Goal: Navigation & Orientation: Go to known website

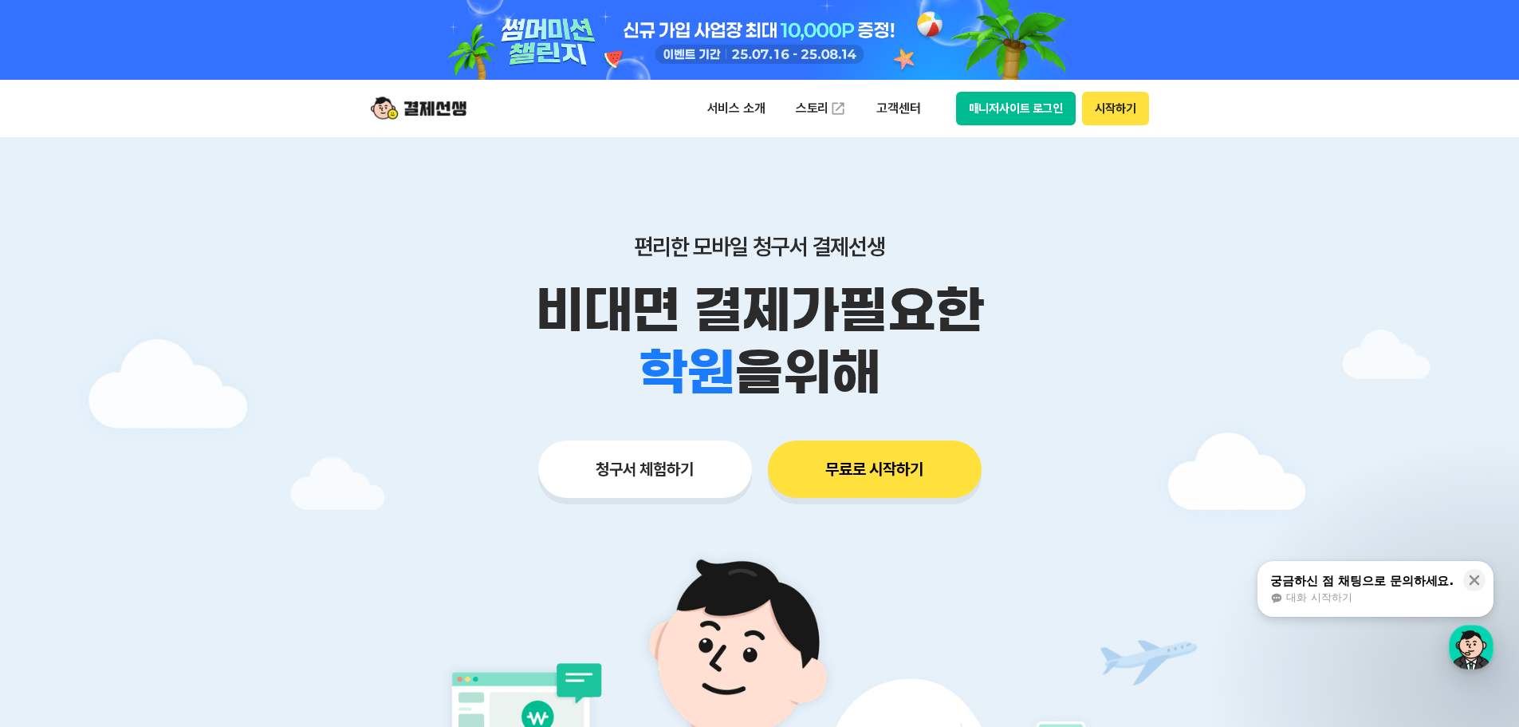
click at [1014, 90] on div "서비스 소개 스토리 고객센터 매니저사이트 로그인 시작하기" at bounding box center [760, 108] width 817 height 57
click at [1014, 93] on button "매니저사이트 로그인" at bounding box center [1016, 108] width 120 height 33
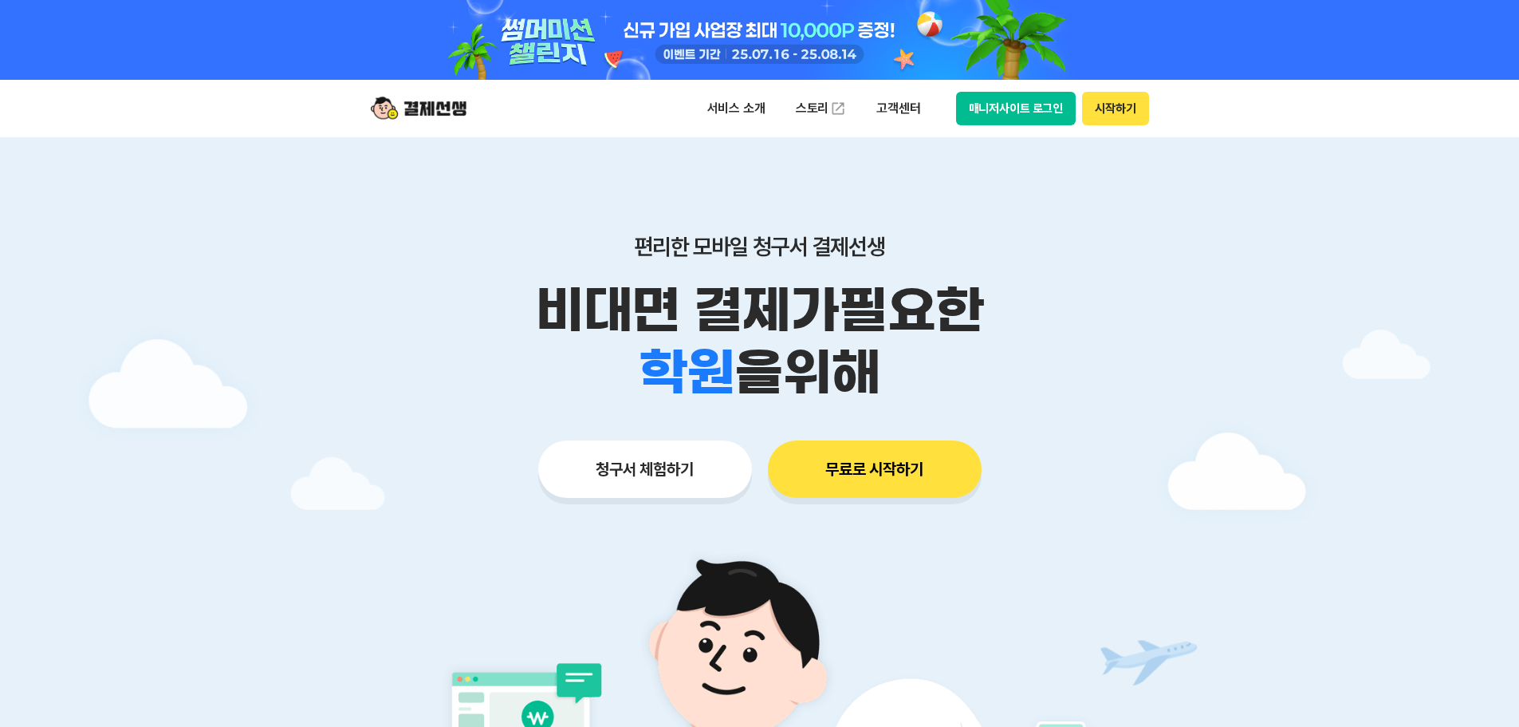
click at [1028, 121] on button "매니저사이트 로그인" at bounding box center [1016, 108] width 120 height 33
